Goal: Task Accomplishment & Management: Manage account settings

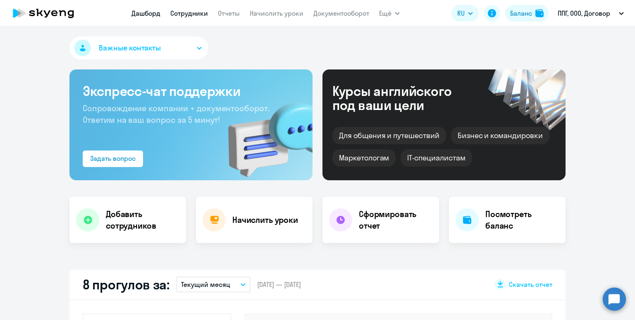
click at [193, 14] on link "Сотрудники" at bounding box center [189, 13] width 38 height 8
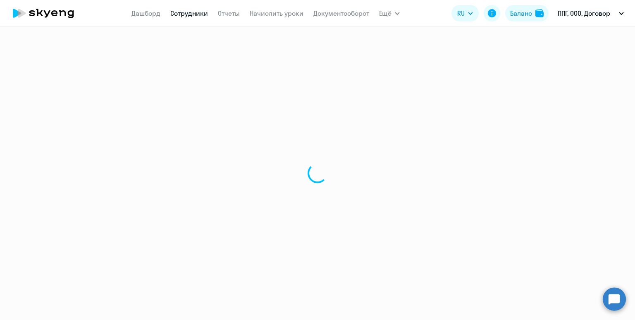
select select "30"
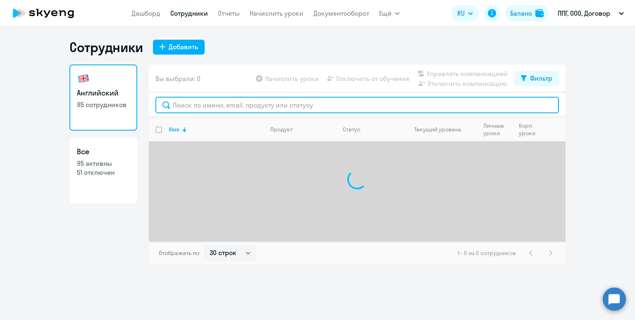
click at [199, 105] on input "text" at bounding box center [358, 105] width 404 height 17
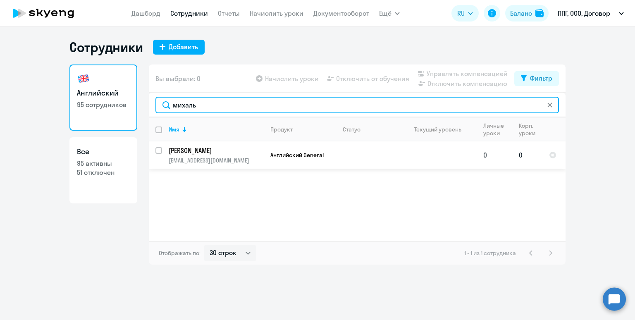
type input "михаль"
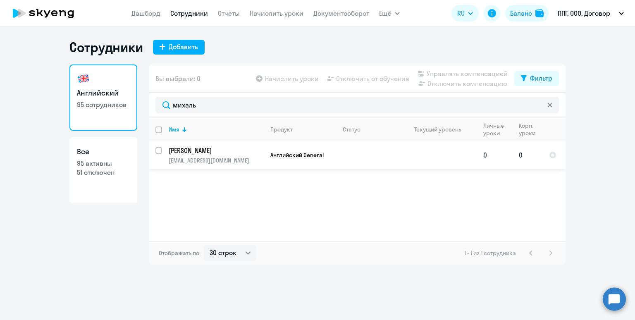
click at [232, 160] on p "[EMAIL_ADDRESS][DOMAIN_NAME]" at bounding box center [216, 160] width 95 height 7
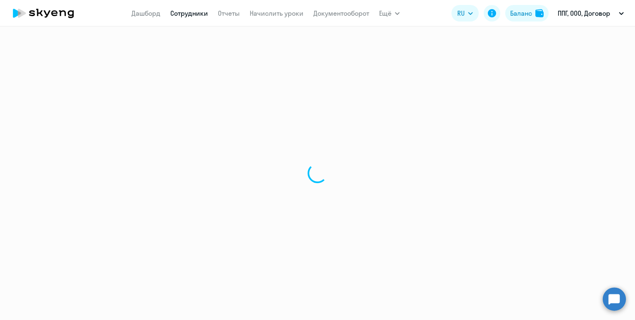
select select "english"
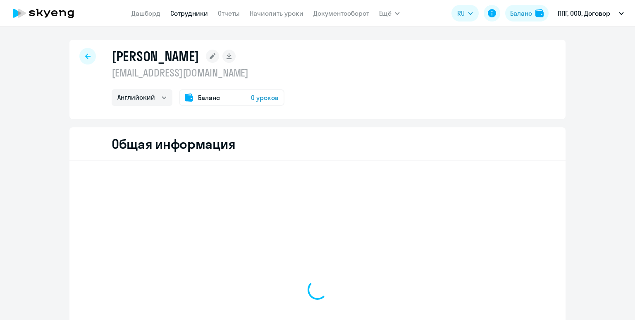
select select "english"
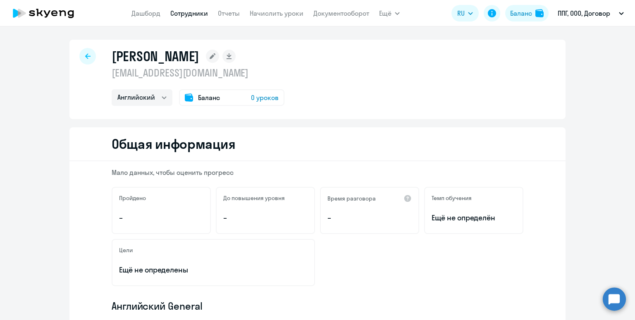
select select "english"
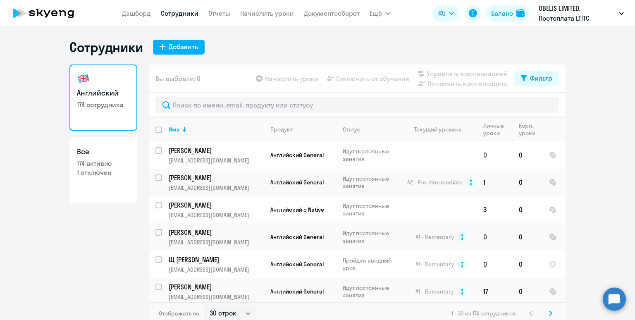
select select "30"
